Goal: Find specific page/section: Find specific page/section

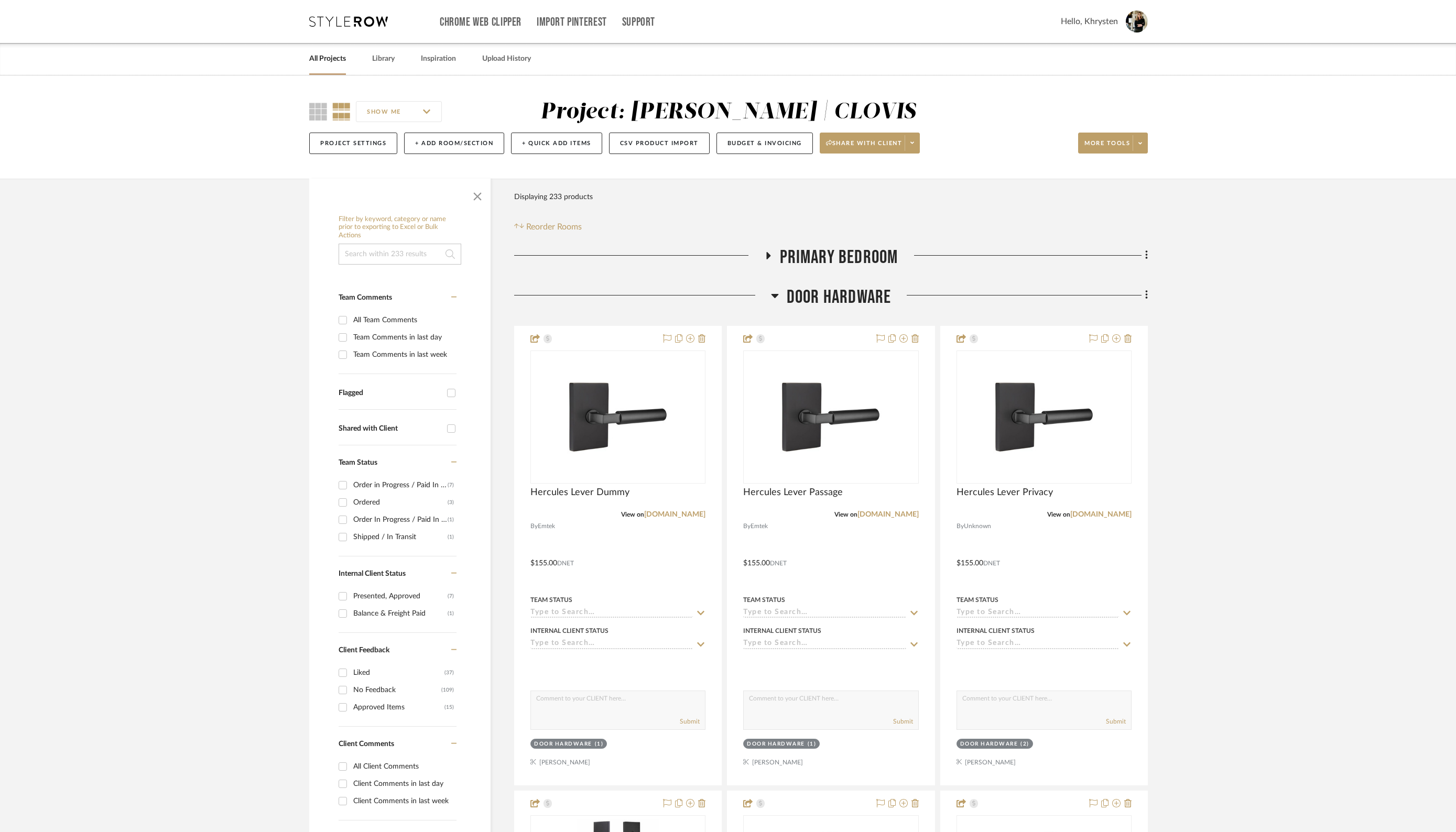
click at [325, 60] on link "All Projects" at bounding box center [327, 58] width 37 height 14
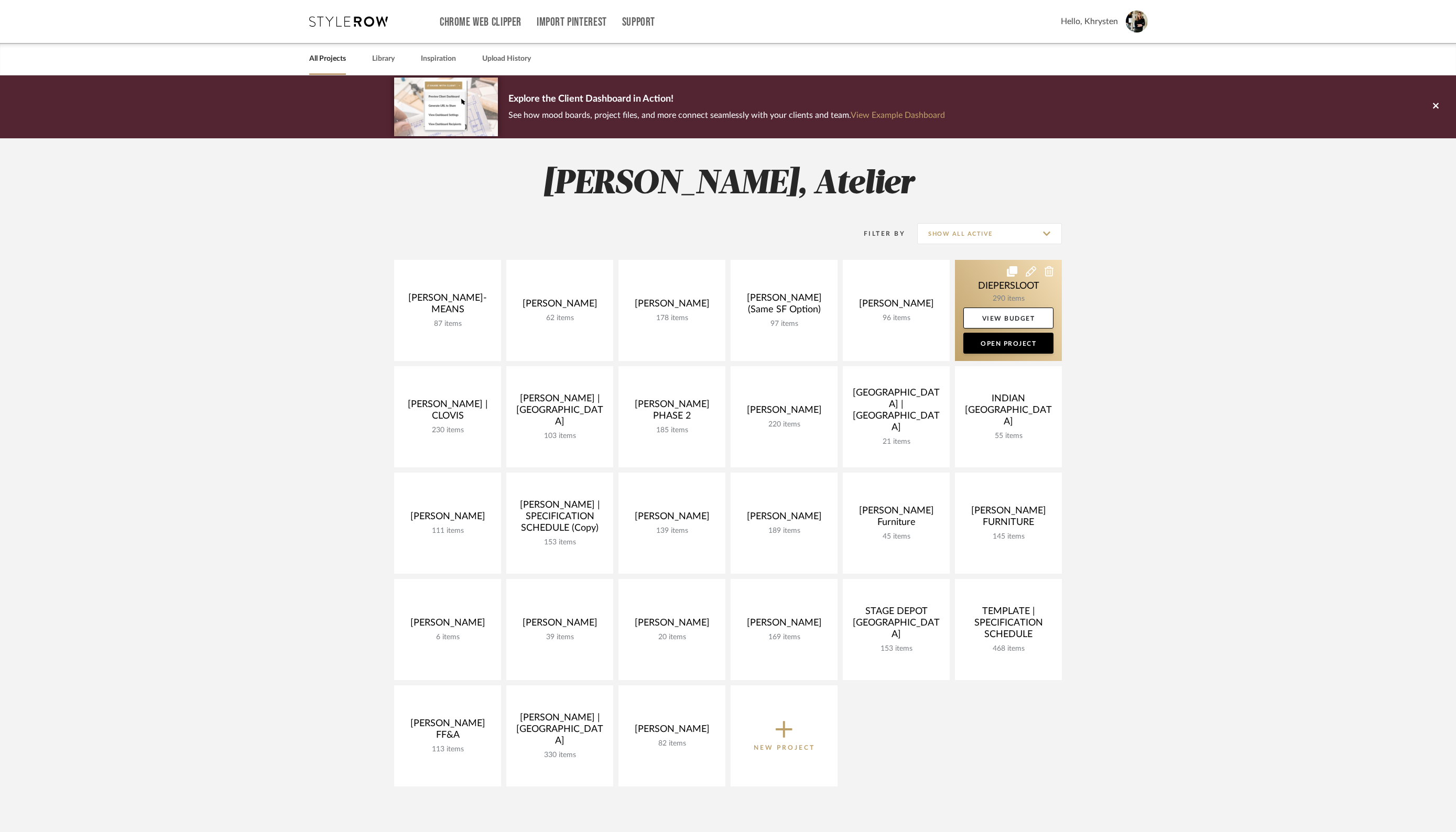
click at [997, 289] on link at bounding box center [1008, 310] width 107 height 101
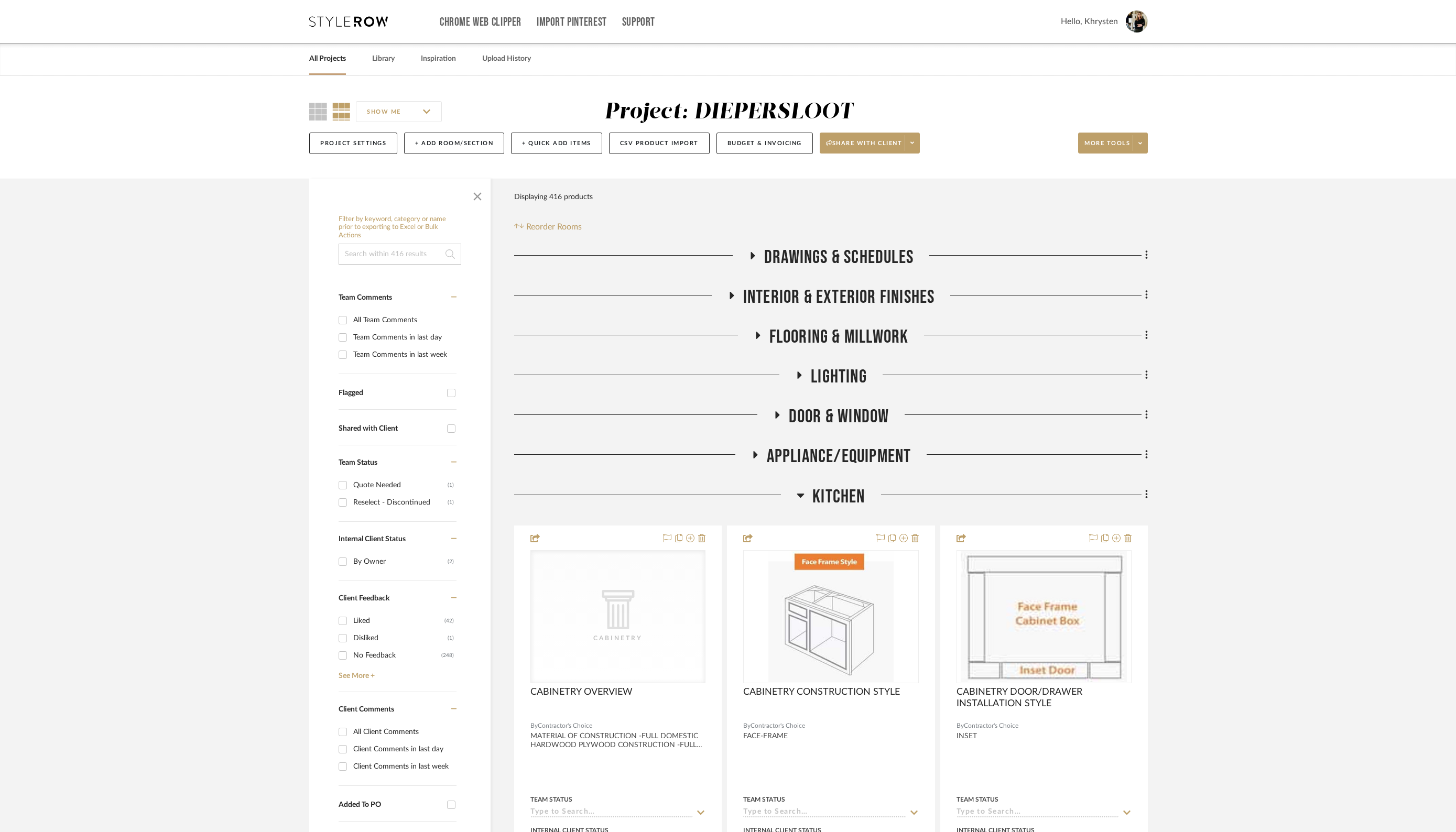
click at [800, 379] on fa-icon at bounding box center [799, 378] width 8 height 15
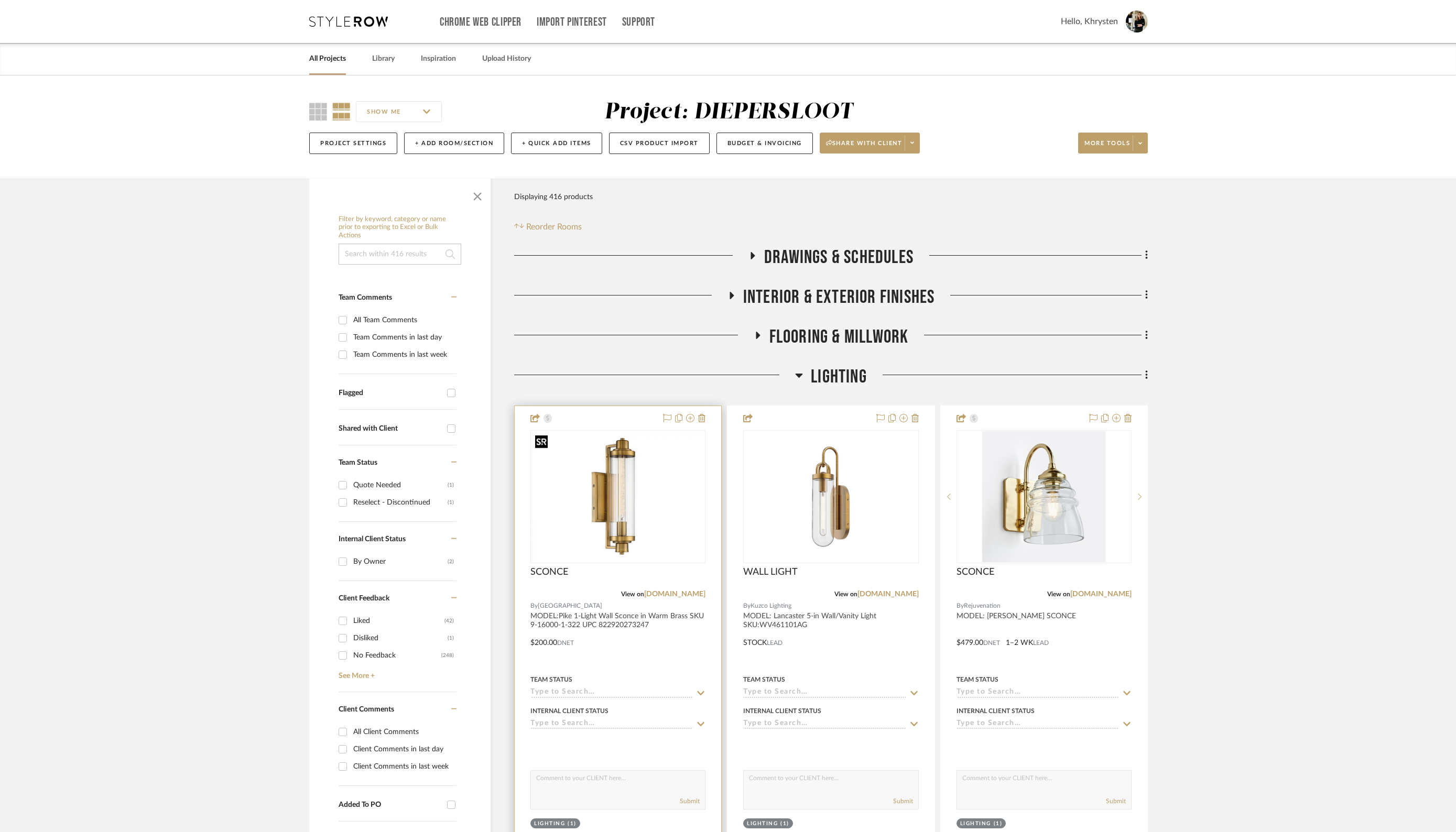
click at [613, 490] on img "0" at bounding box center [618, 496] width 173 height 130
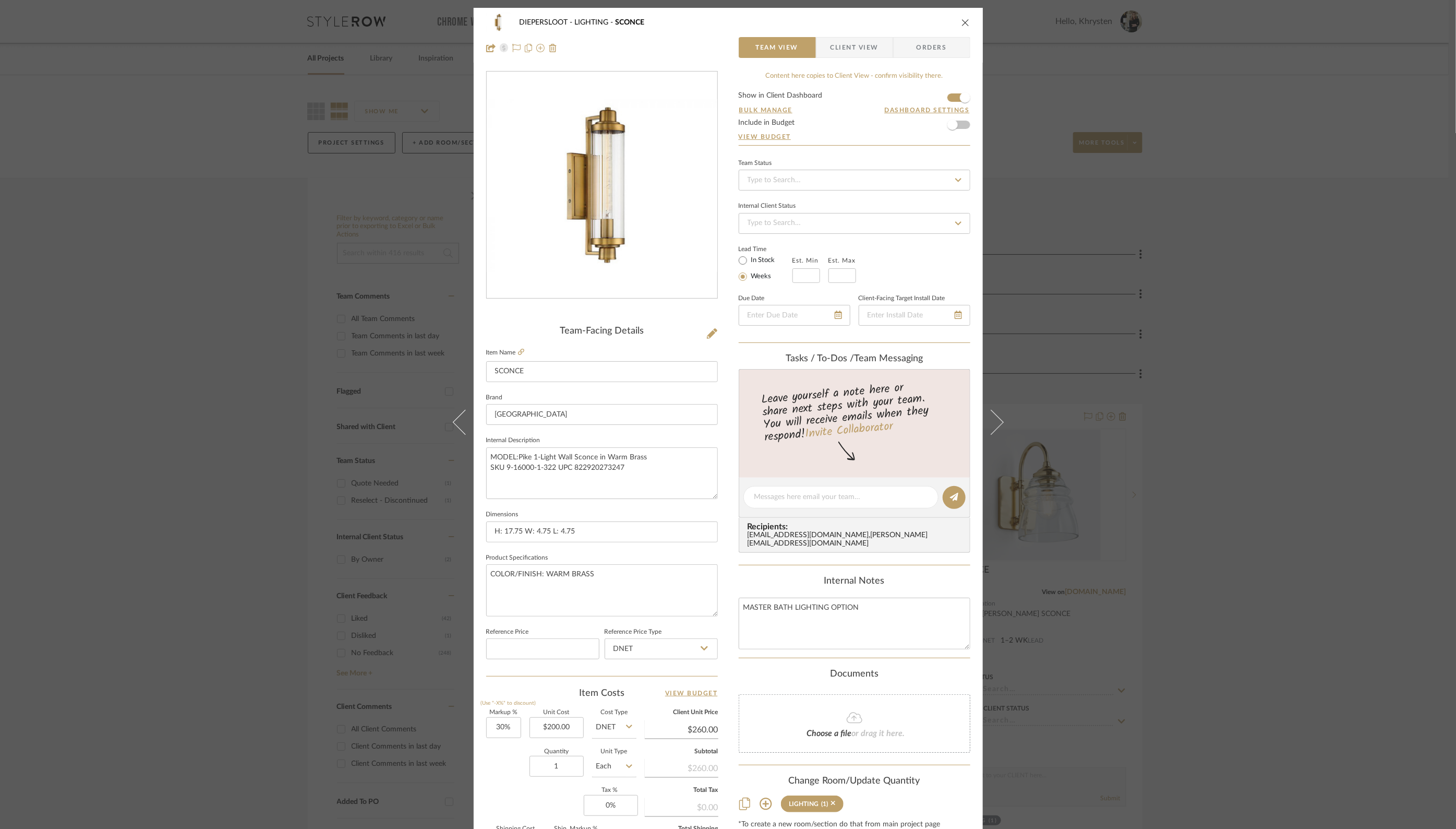
click at [963, 23] on icon "close" at bounding box center [965, 22] width 8 height 8
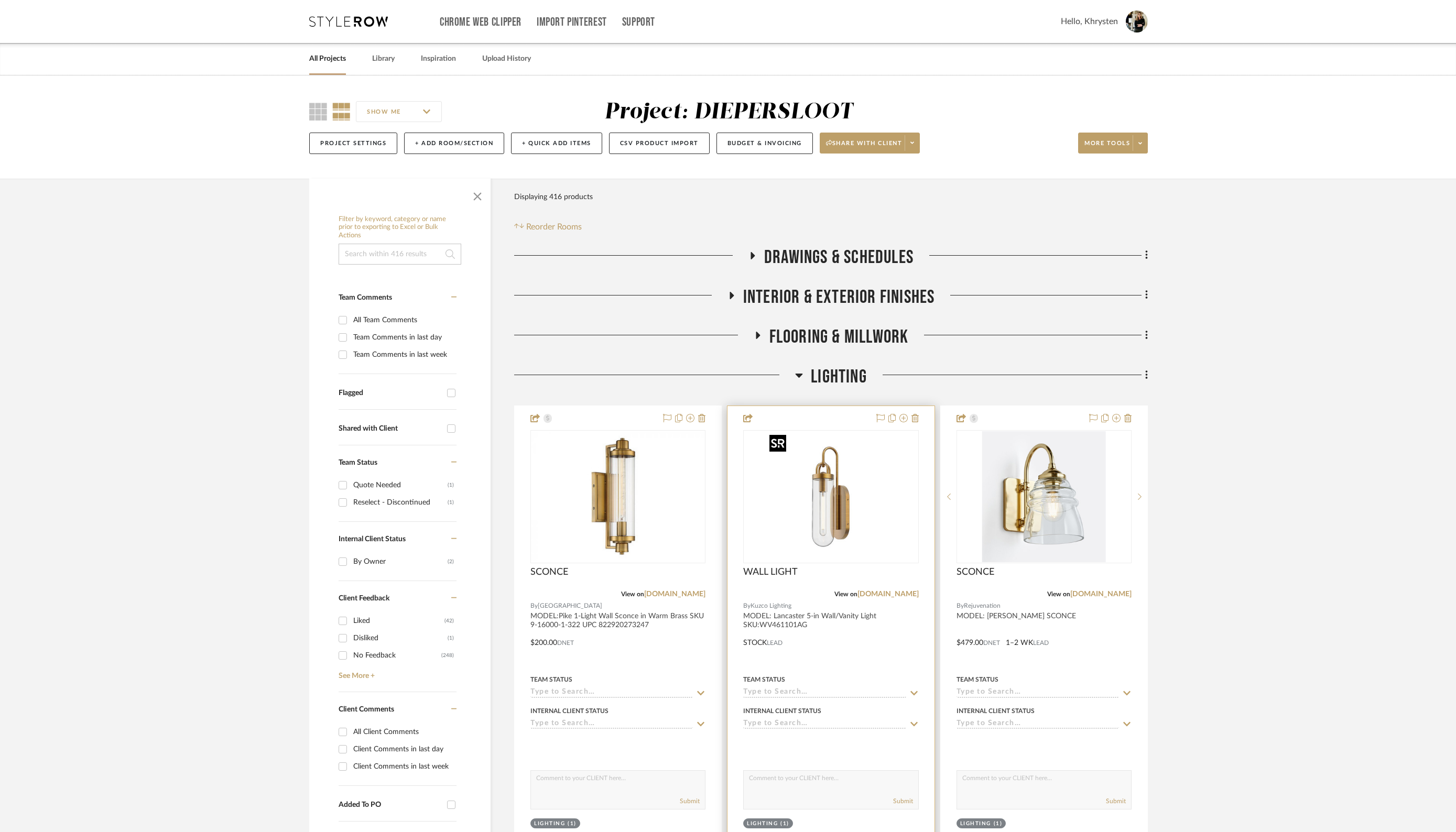
click at [831, 504] on img "0" at bounding box center [831, 496] width 131 height 131
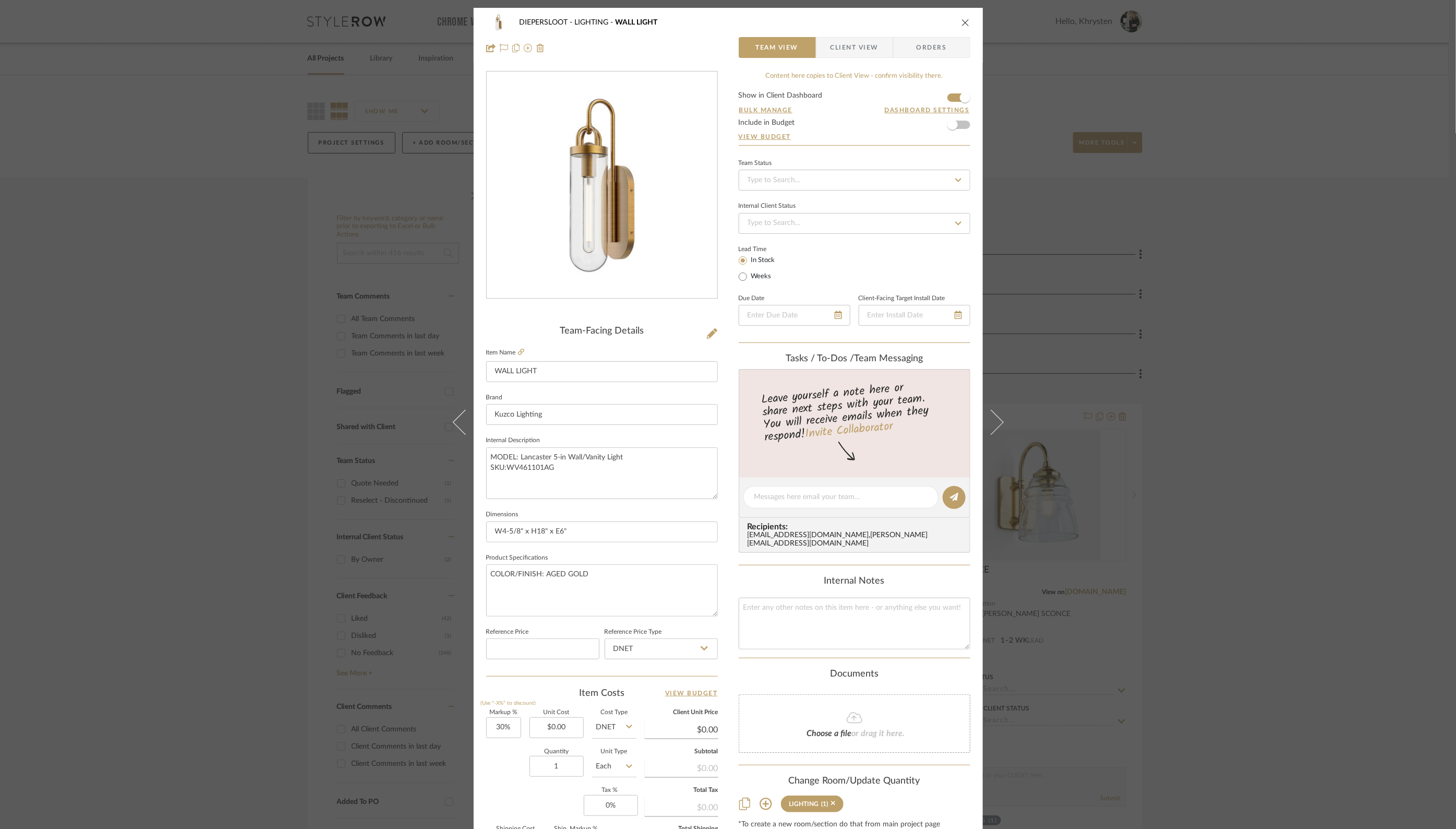
click at [966, 22] on button "close" at bounding box center [965, 22] width 9 height 9
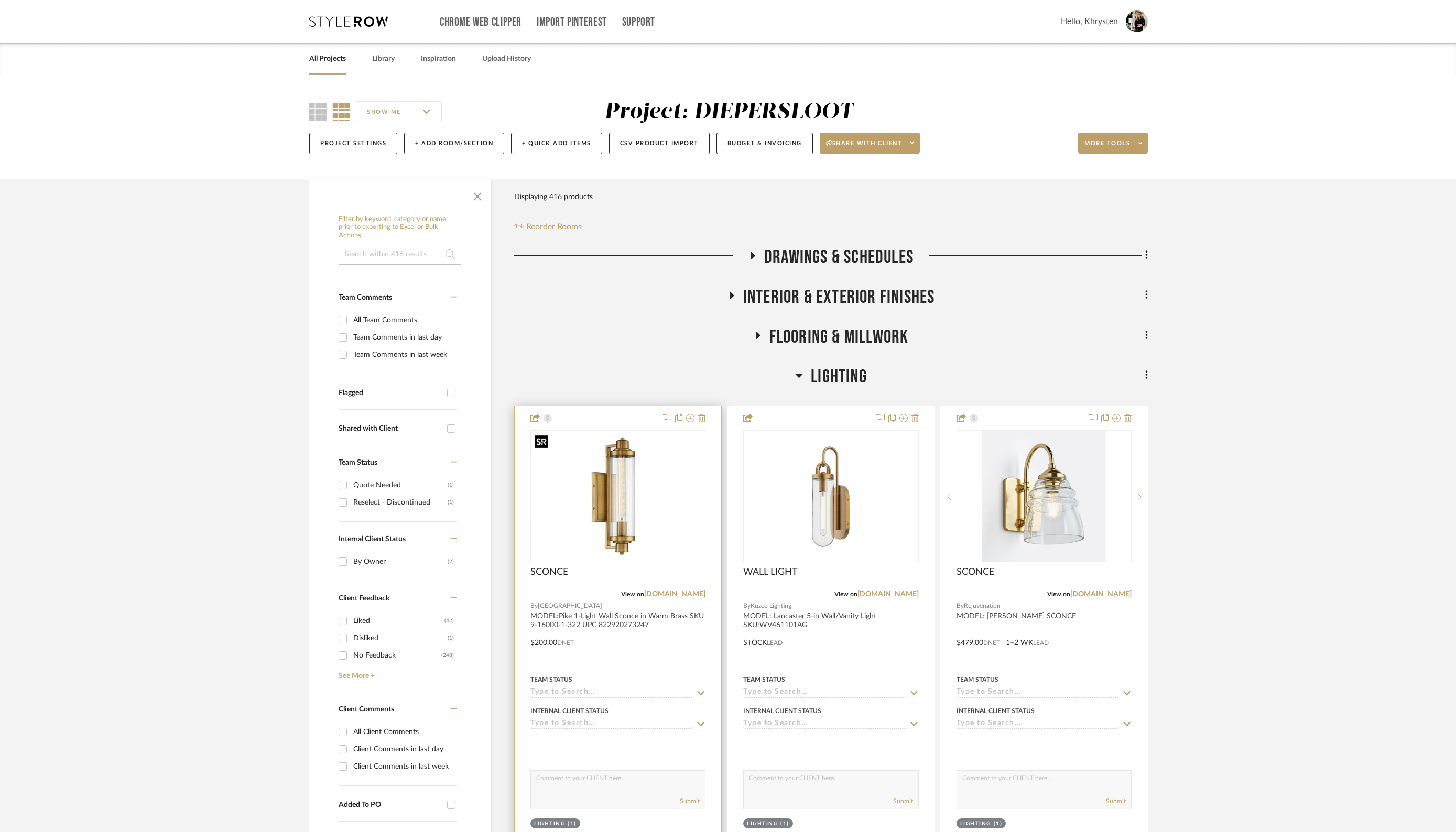
click at [622, 485] on img "0" at bounding box center [618, 496] width 173 height 130
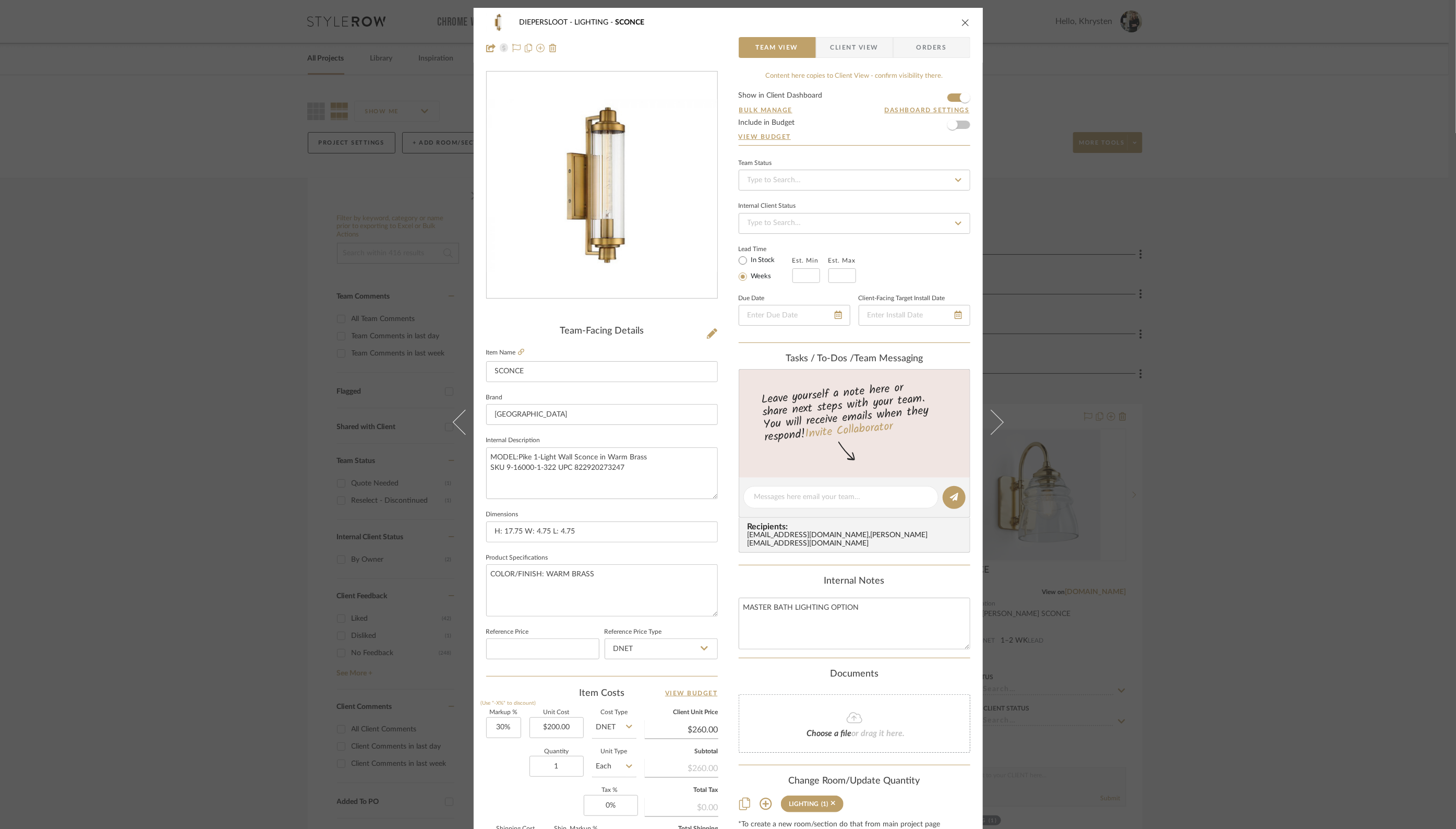
click at [962, 22] on icon "close" at bounding box center [965, 22] width 8 height 8
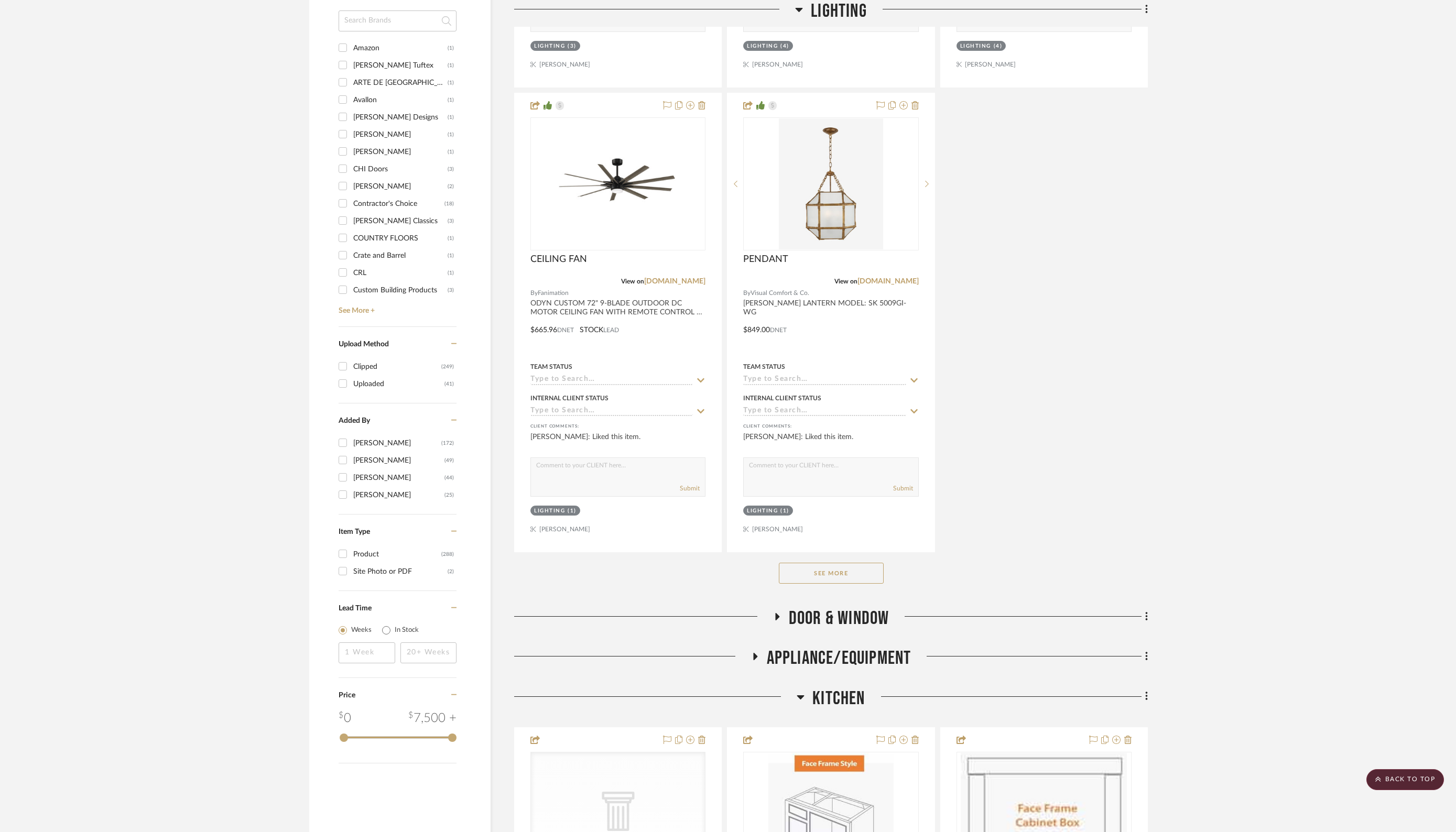
scroll to position [1243, 0]
click at [835, 569] on button "See More" at bounding box center [831, 572] width 105 height 21
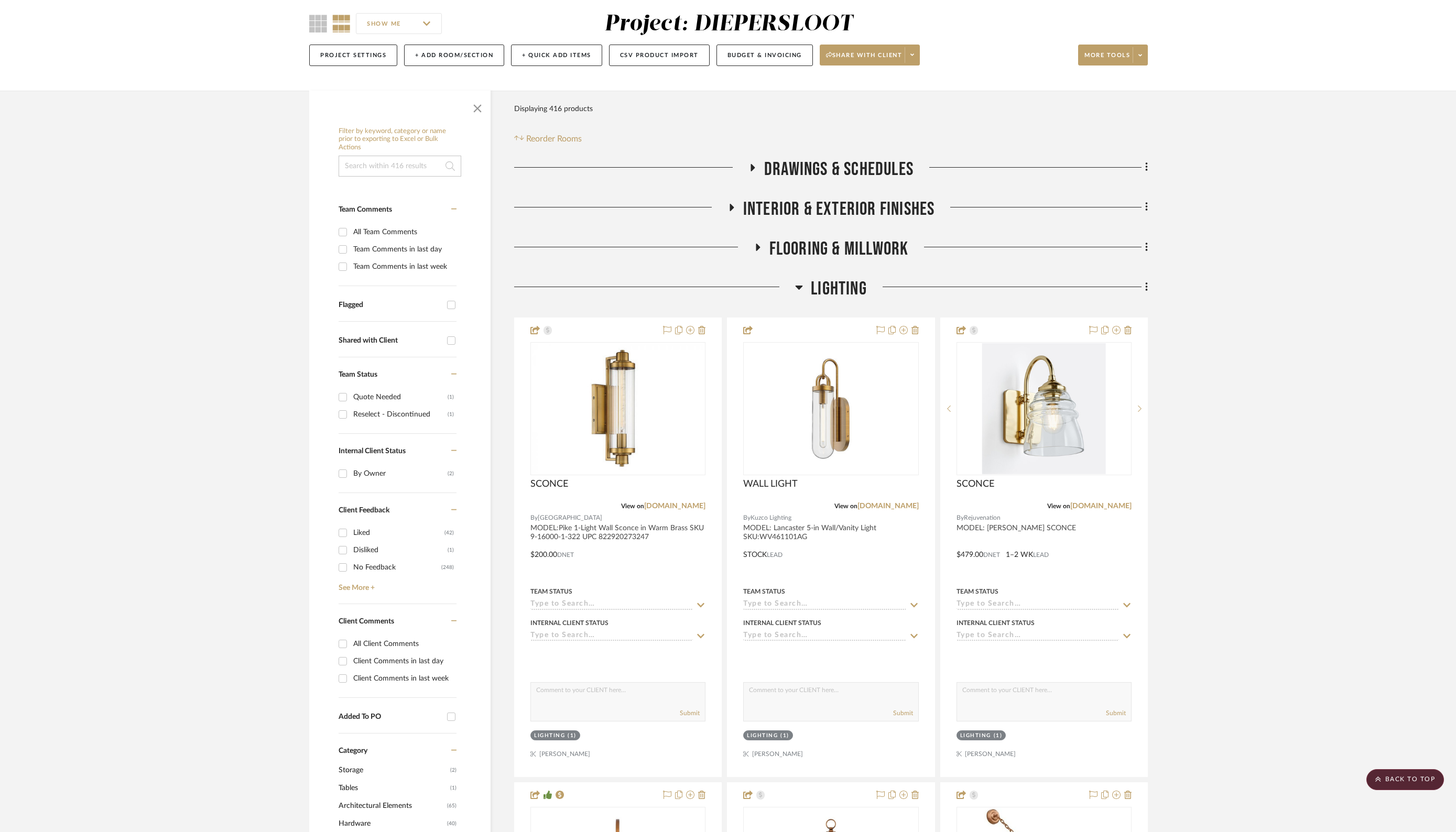
scroll to position [0, 0]
